Goal: Information Seeking & Learning: Learn about a topic

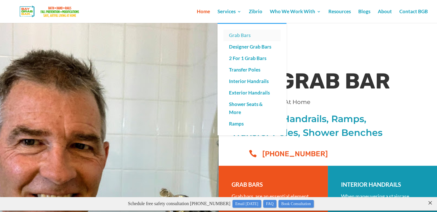
click at [241, 36] on link "Grab Bars" at bounding box center [251, 35] width 57 height 11
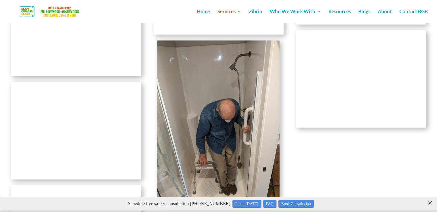
scroll to position [1264, 0]
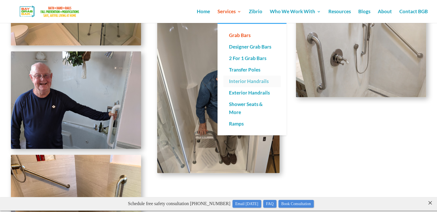
click at [253, 80] on link "Interior Handrails" at bounding box center [251, 81] width 57 height 11
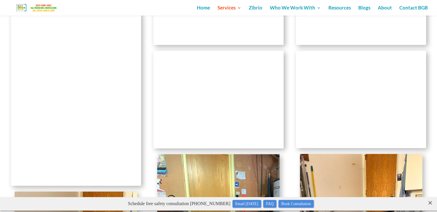
scroll to position [1264, 0]
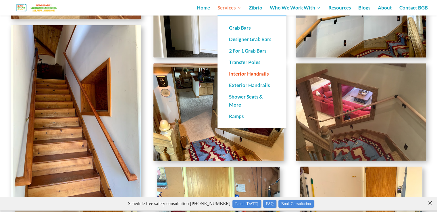
click at [231, 6] on link "Services" at bounding box center [229, 11] width 24 height 10
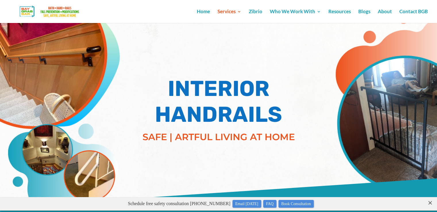
click at [232, 5] on div at bounding box center [227, 11] width 437 height 23
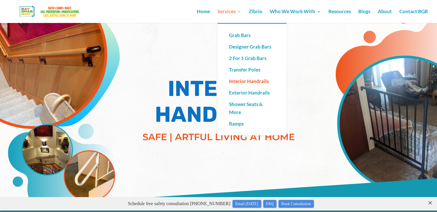
click at [232, 9] on link "Services" at bounding box center [229, 15] width 24 height 13
click at [242, 125] on link "Ramps" at bounding box center [251, 123] width 57 height 11
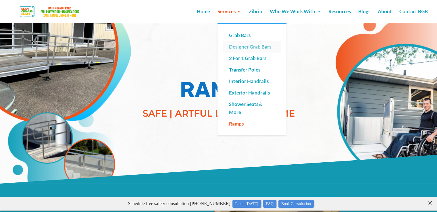
click at [270, 47] on link "Designer Grab Bars" at bounding box center [251, 46] width 57 height 11
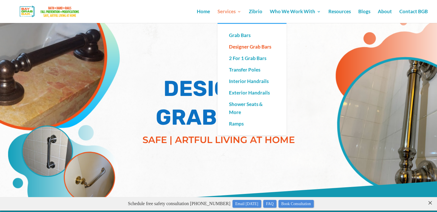
click at [236, 11] on link "Services" at bounding box center [229, 15] width 24 height 13
click at [264, 80] on link "Interior Handrails" at bounding box center [251, 81] width 57 height 11
